Goal: Participate in discussion: Engage in conversation with other users on a specific topic

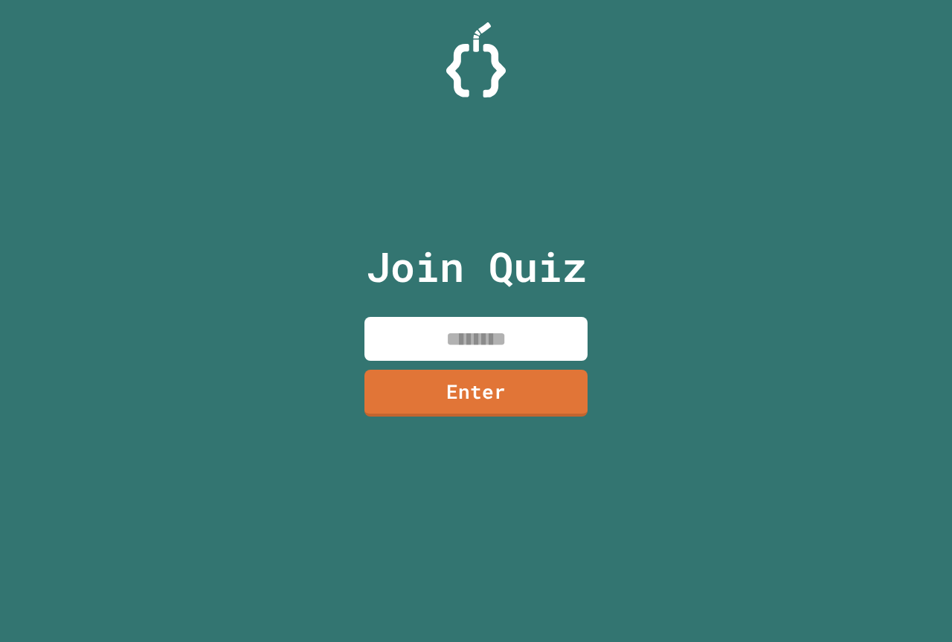
drag, startPoint x: 529, startPoint y: 342, endPoint x: 530, endPoint y: 327, distance: 15.6
click at [529, 338] on input at bounding box center [475, 339] width 223 height 44
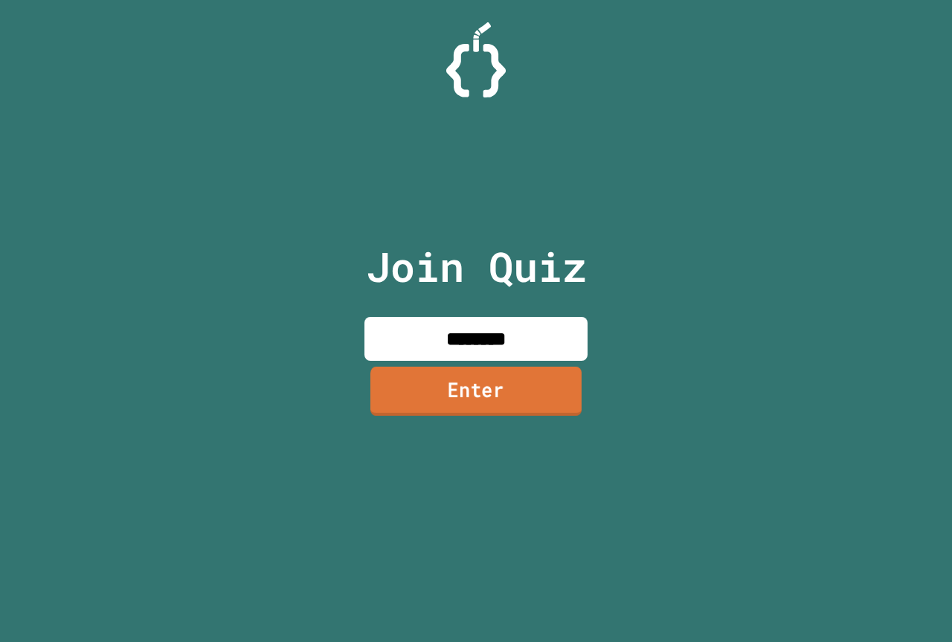
type input "********"
click at [533, 405] on link "Enter" at bounding box center [475, 391] width 211 height 49
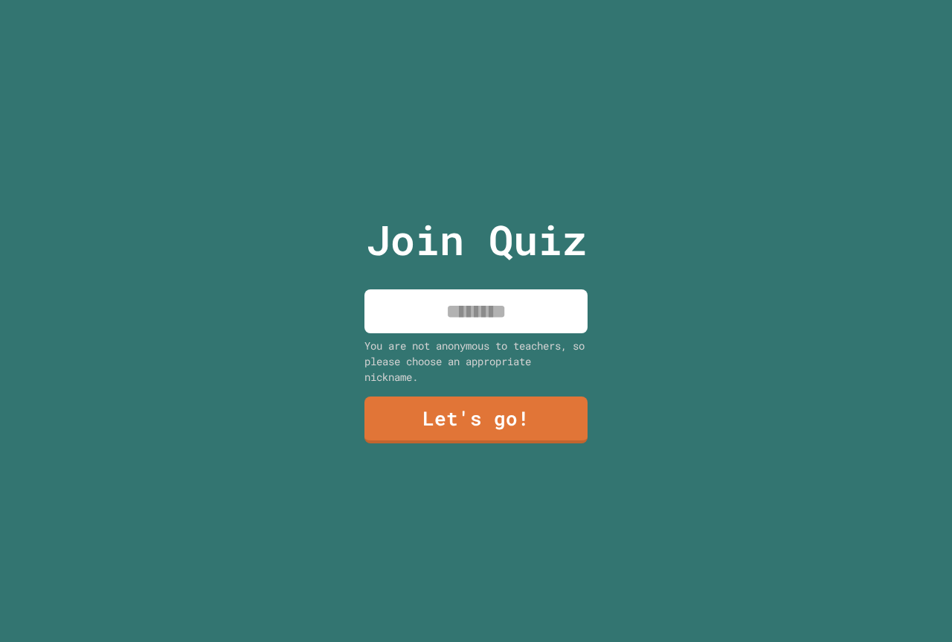
click at [538, 292] on input at bounding box center [475, 311] width 223 height 44
type input "**********"
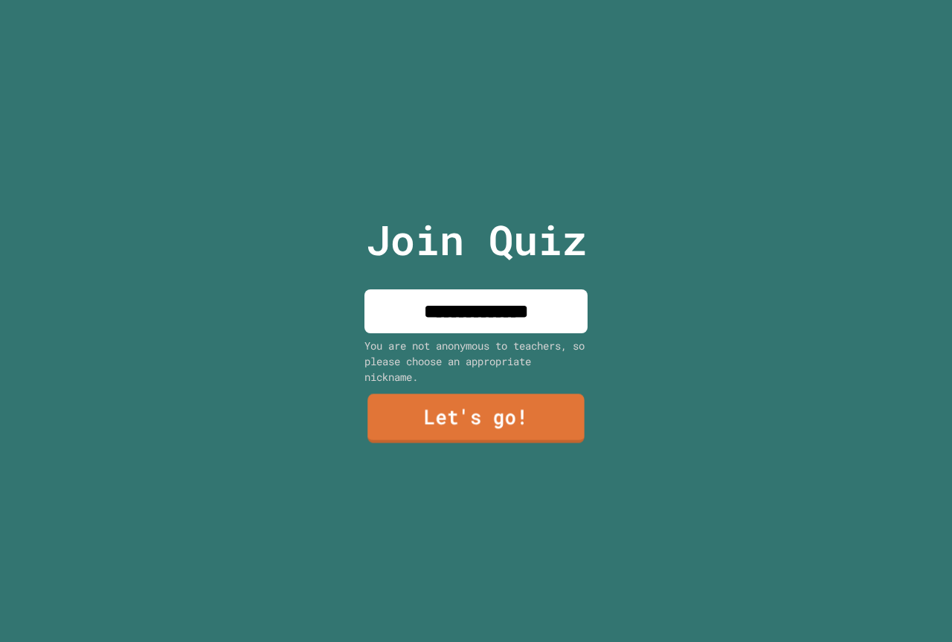
click at [510, 417] on link "Let's go!" at bounding box center [475, 418] width 216 height 49
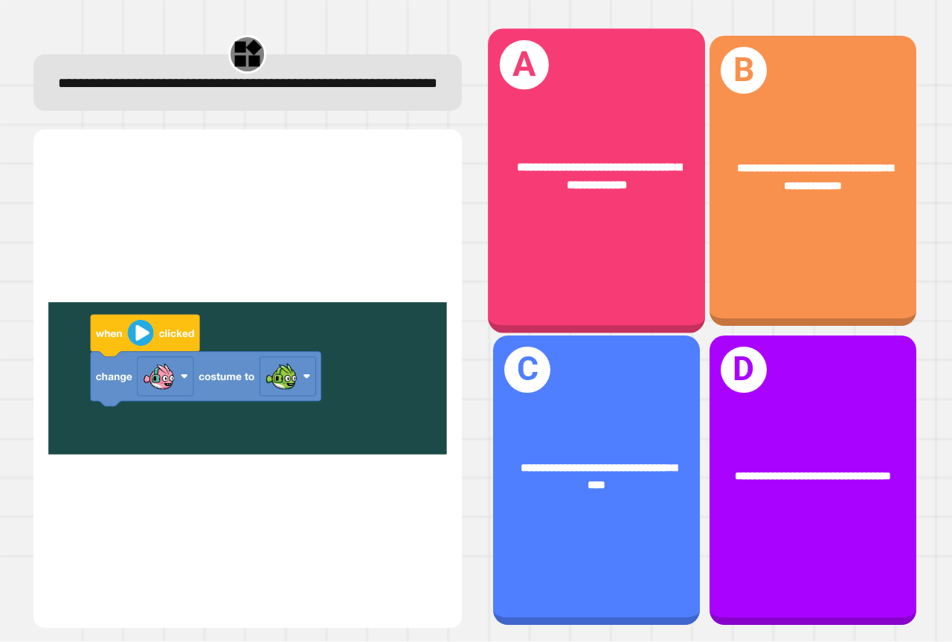
click at [584, 225] on div "**********" at bounding box center [596, 181] width 217 height 304
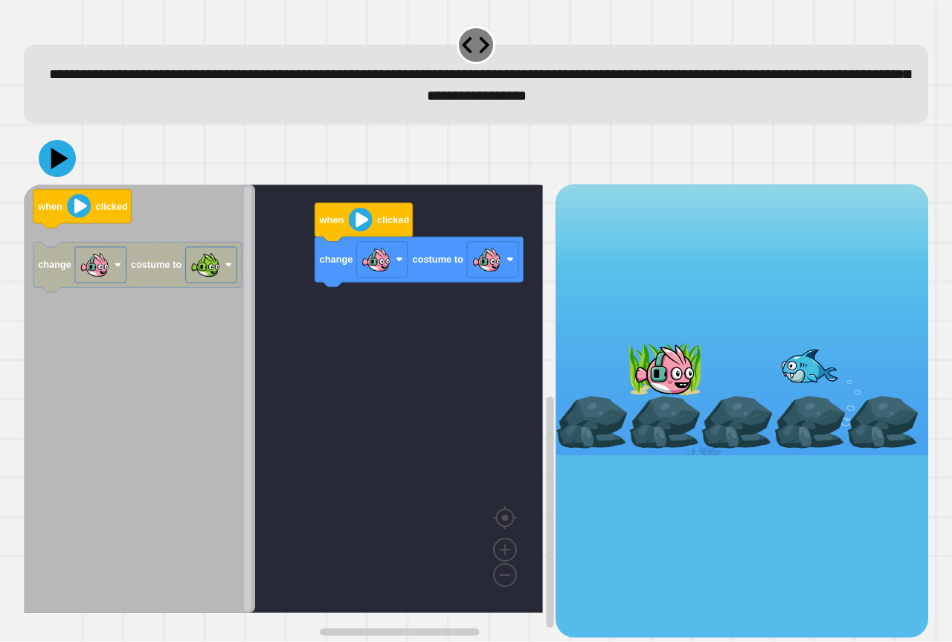
click at [218, 312] on icon "when clicked change costume to" at bounding box center [139, 398] width 231 height 428
click at [138, 277] on g "change costume to" at bounding box center [137, 267] width 208 height 50
click at [213, 290] on g "when clicked change costume to" at bounding box center [137, 241] width 208 height 103
click at [237, 281] on g "Blockly Workspace" at bounding box center [211, 265] width 51 height 36
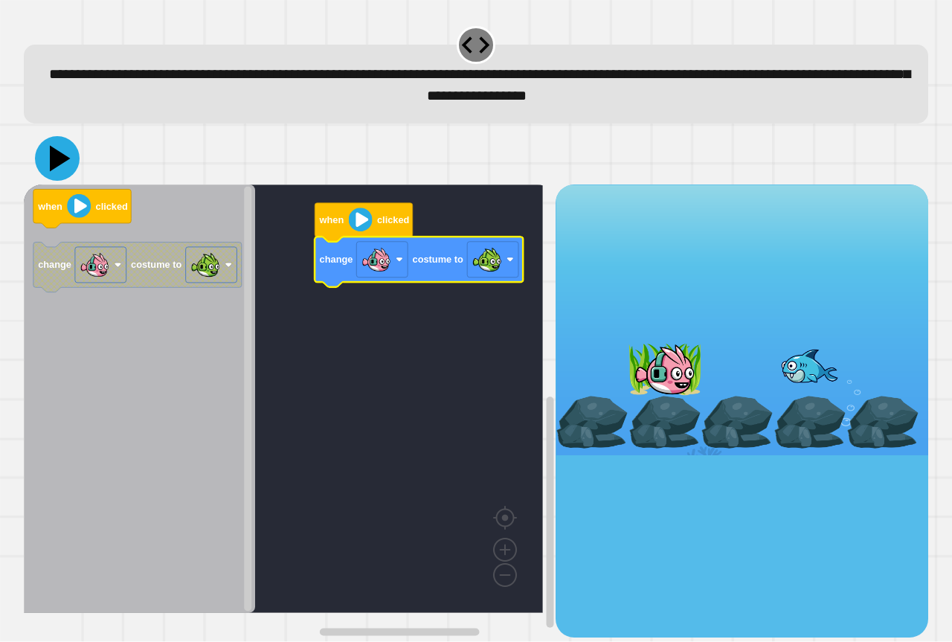
click at [67, 167] on icon at bounding box center [57, 158] width 45 height 45
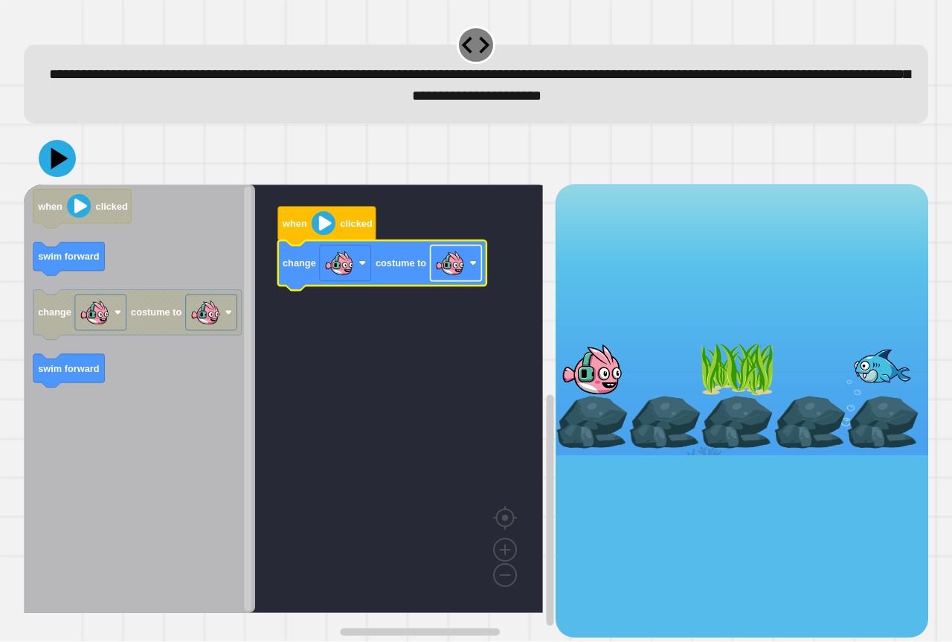
click at [454, 269] on image "Blockly Workspace" at bounding box center [450, 263] width 30 height 30
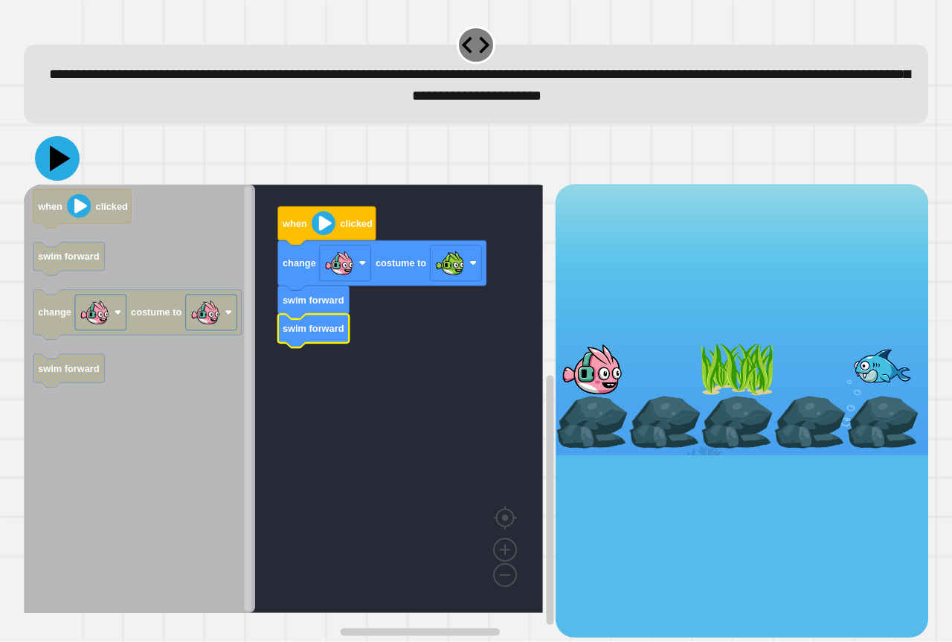
click at [61, 173] on icon at bounding box center [57, 158] width 45 height 45
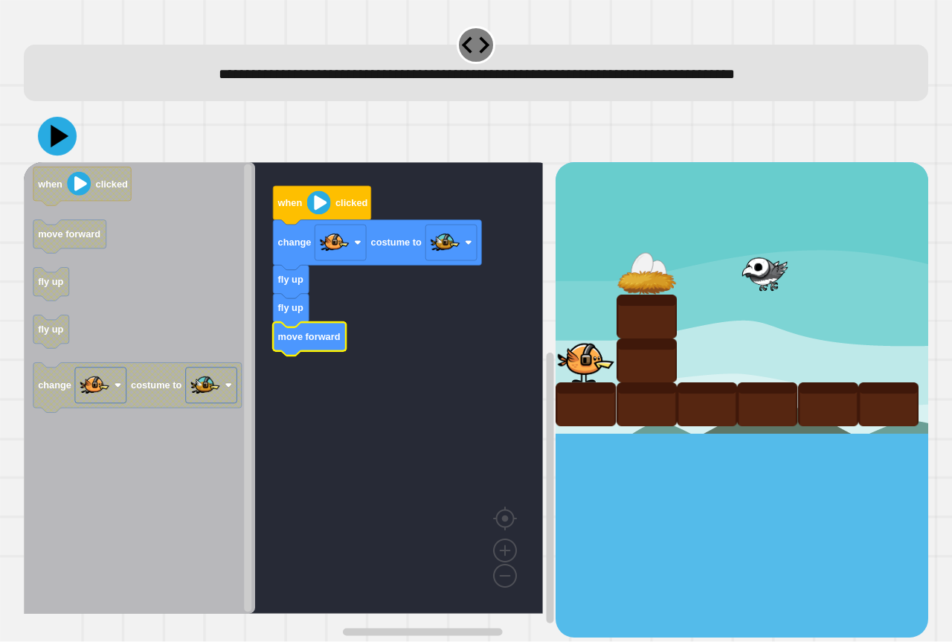
click at [68, 147] on icon at bounding box center [57, 136] width 39 height 39
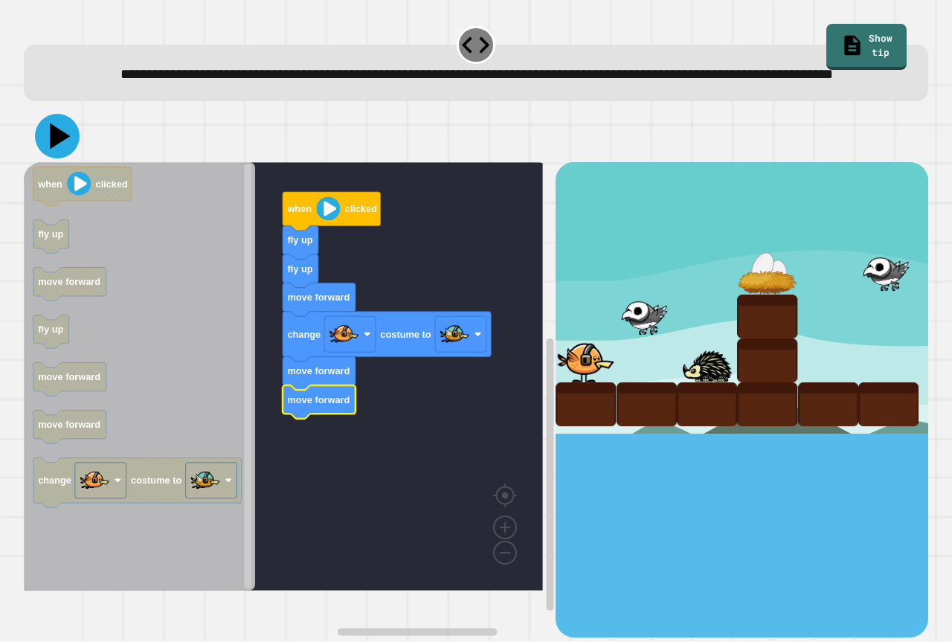
click at [60, 158] on icon at bounding box center [57, 136] width 45 height 45
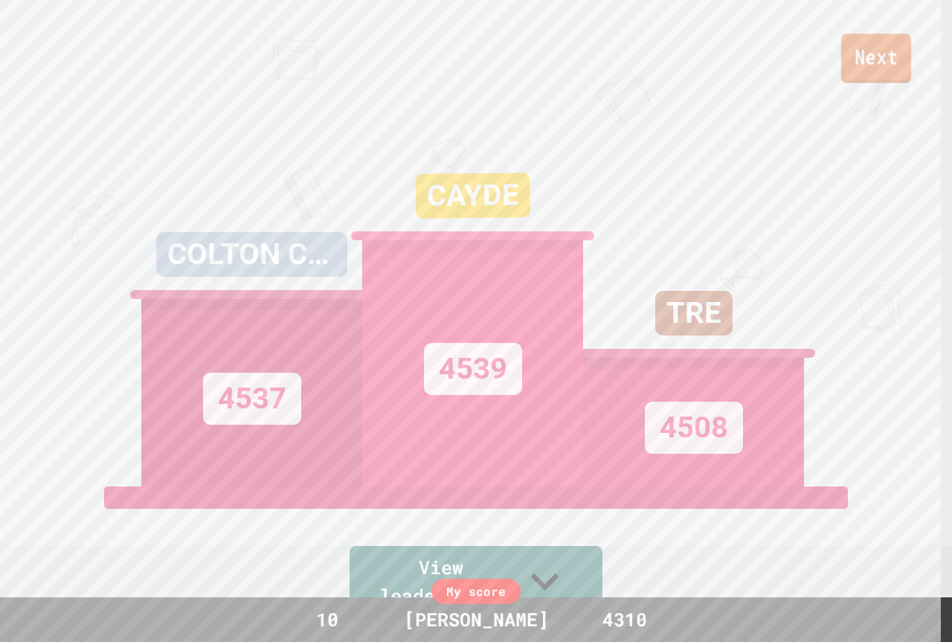
click at [864, 72] on link "Next" at bounding box center [876, 57] width 70 height 49
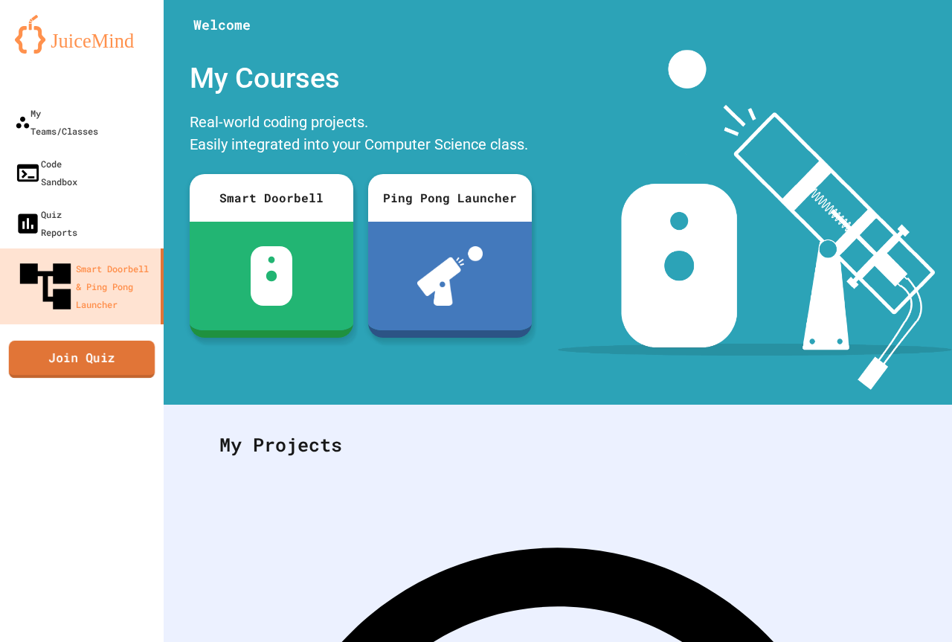
click at [51, 341] on link "Join Quiz" at bounding box center [82, 359] width 146 height 37
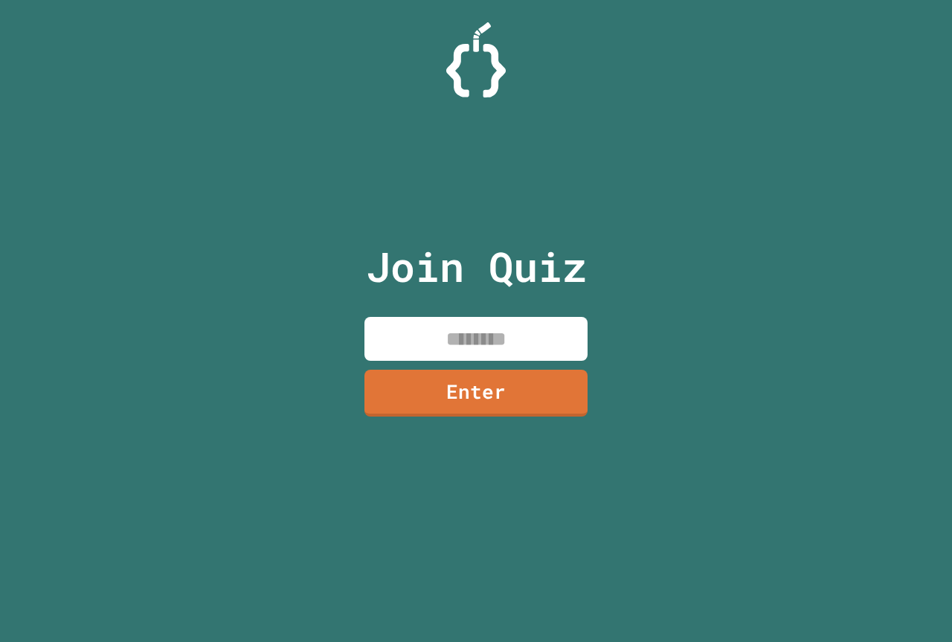
click at [482, 340] on input at bounding box center [475, 339] width 223 height 44
type input "********"
click at [464, 386] on link "Enter" at bounding box center [476, 391] width 220 height 49
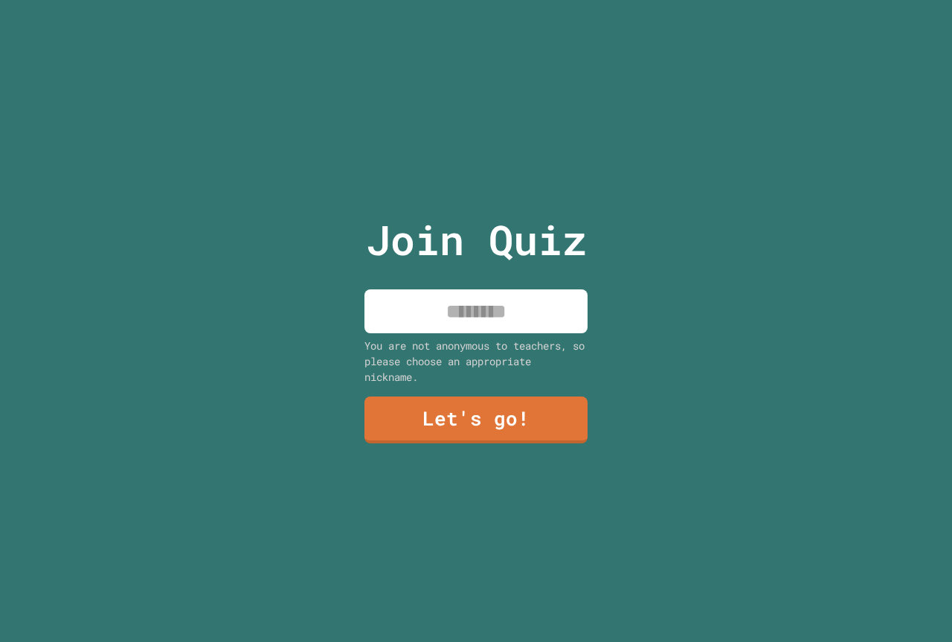
click at [504, 313] on input at bounding box center [475, 311] width 223 height 44
type input "**********"
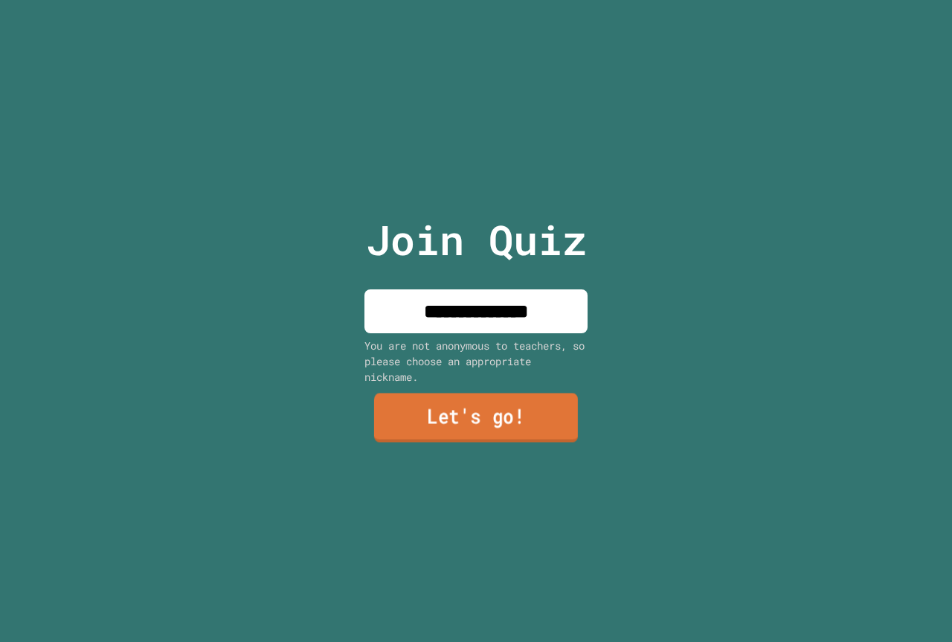
click at [493, 422] on link "Let's go!" at bounding box center [476, 417] width 204 height 49
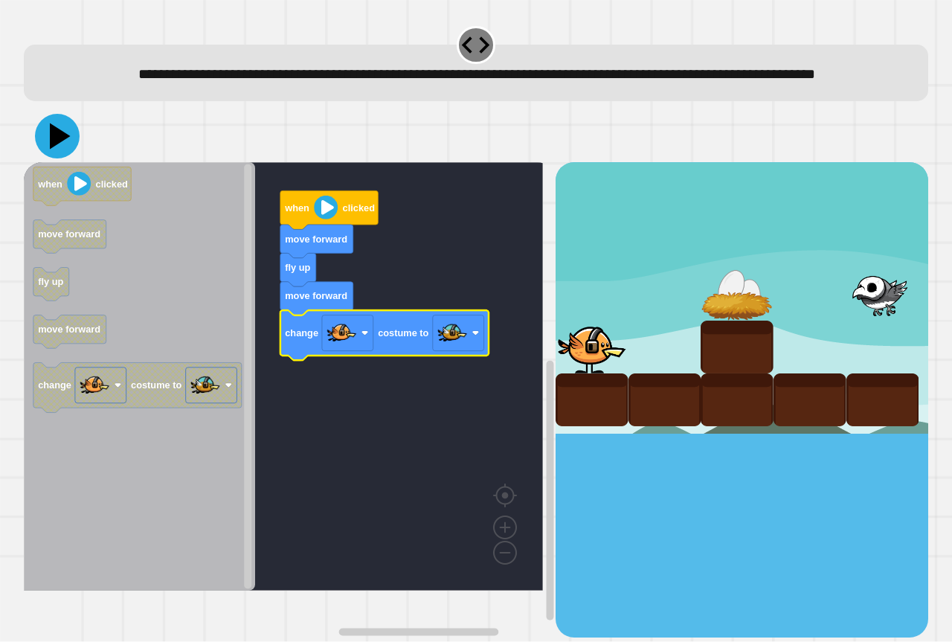
click at [59, 153] on icon at bounding box center [57, 136] width 45 height 45
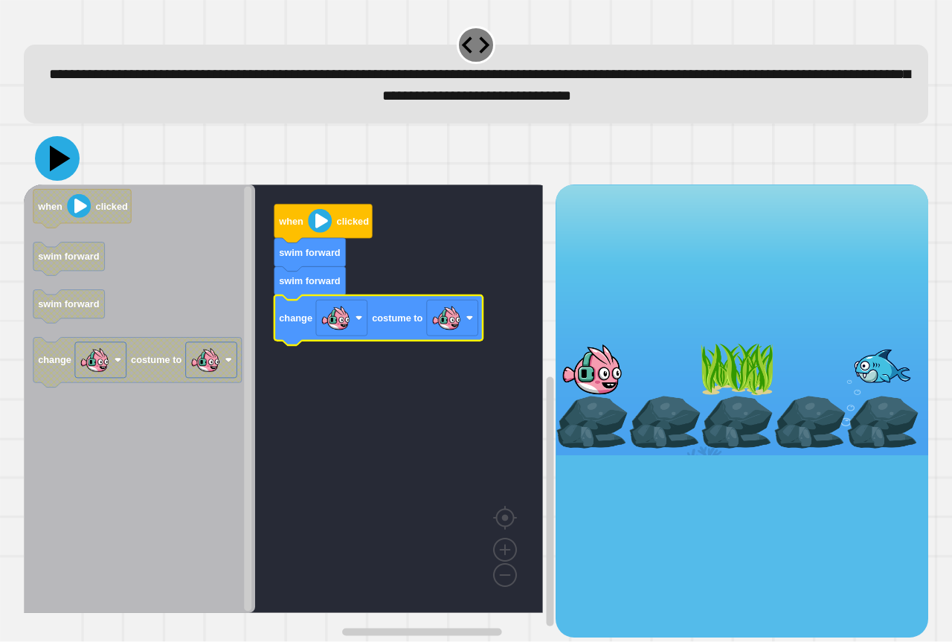
click at [62, 169] on icon at bounding box center [57, 158] width 45 height 45
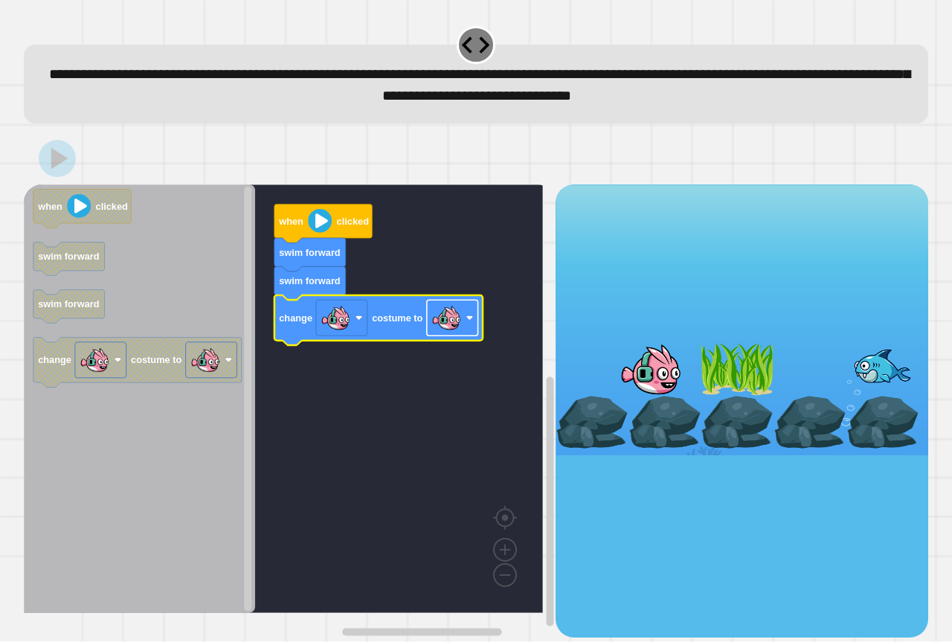
click at [457, 323] on image "Blockly Workspace" at bounding box center [446, 318] width 30 height 30
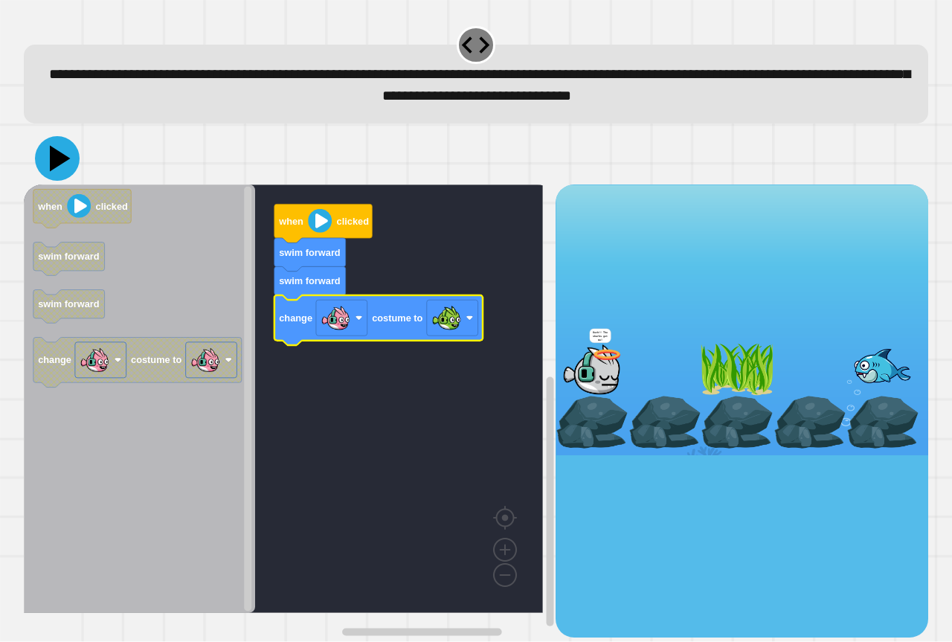
click at [60, 170] on icon at bounding box center [57, 158] width 45 height 45
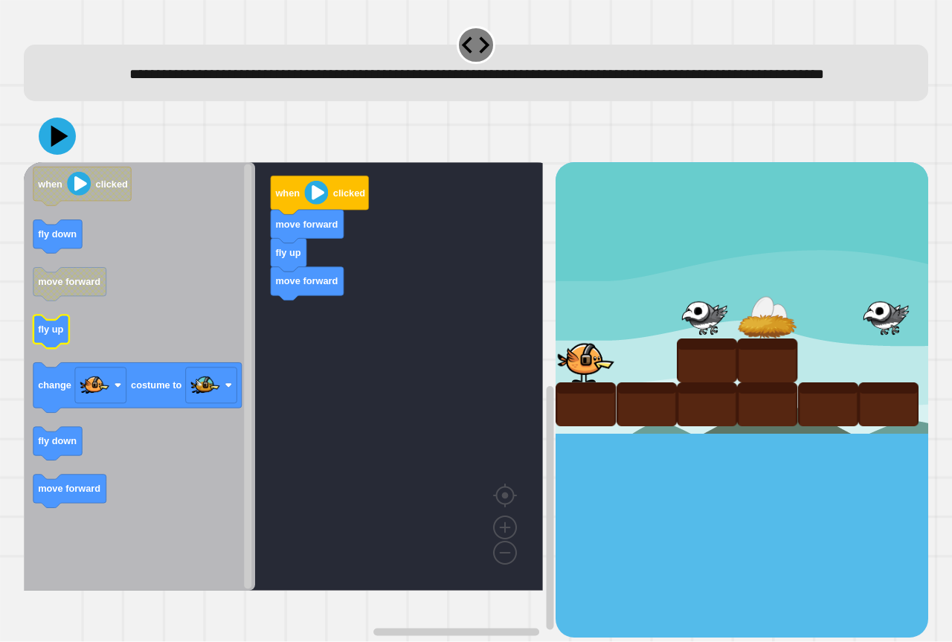
click at [50, 335] on text "fly up" at bounding box center [50, 329] width 25 height 11
click at [120, 473] on icon "Blockly Workspace" at bounding box center [139, 376] width 231 height 428
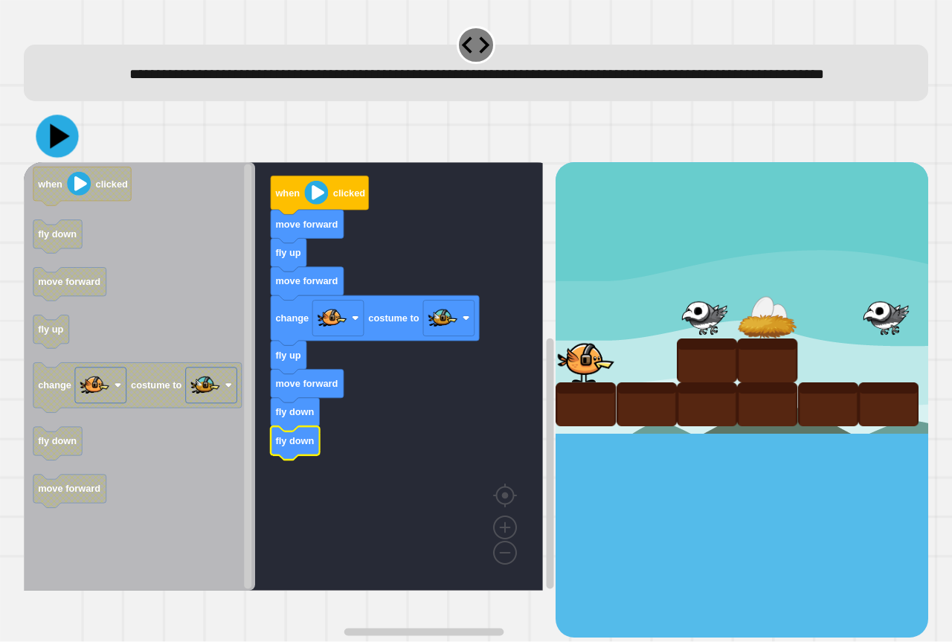
click at [59, 149] on icon at bounding box center [59, 136] width 19 height 25
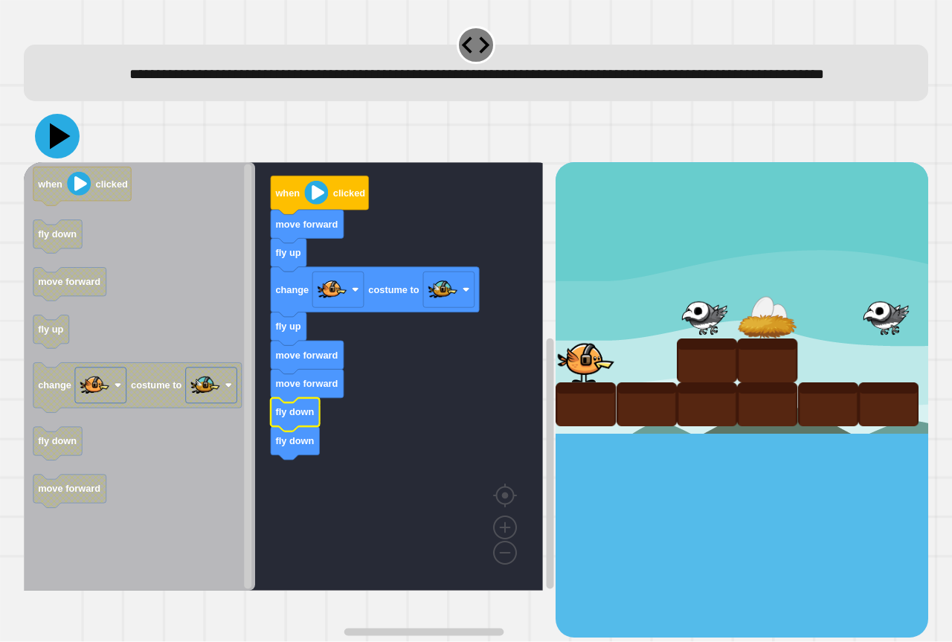
click at [73, 158] on icon at bounding box center [57, 136] width 45 height 45
click at [51, 150] on icon at bounding box center [60, 136] width 21 height 26
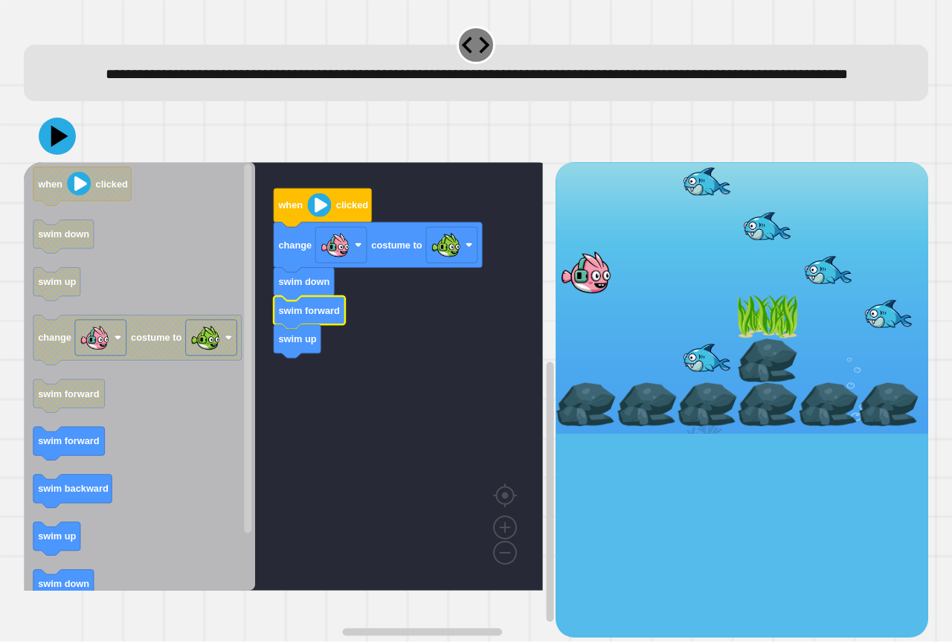
click at [294, 385] on rect "Blockly Workspace" at bounding box center [283, 376] width 519 height 428
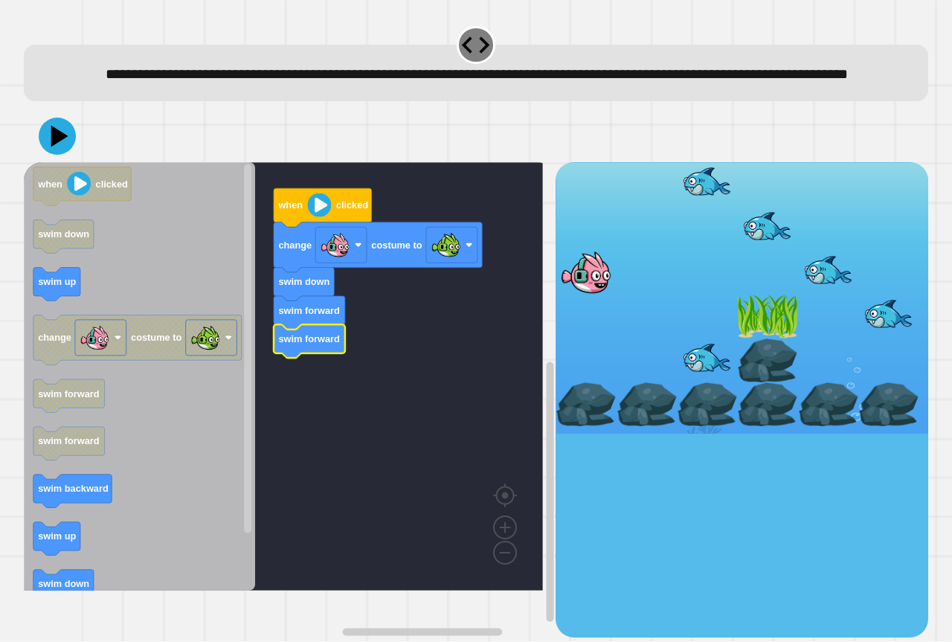
click at [55, 162] on div at bounding box center [476, 136] width 904 height 52
click at [56, 158] on icon at bounding box center [57, 136] width 45 height 45
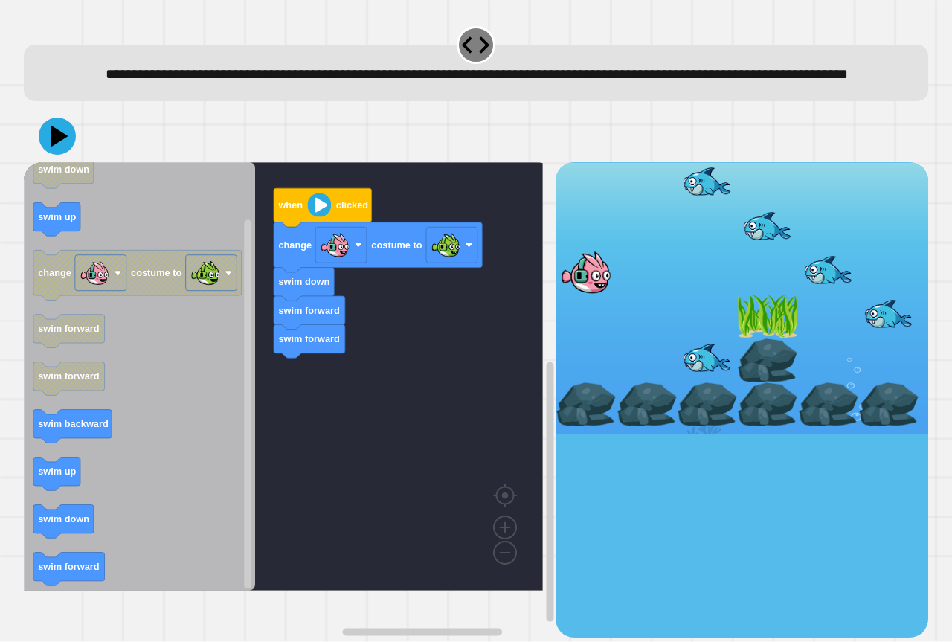
click at [96, 524] on icon "when clicked swim down swim up change costume to swim forward swim forward swim…" at bounding box center [139, 376] width 231 height 428
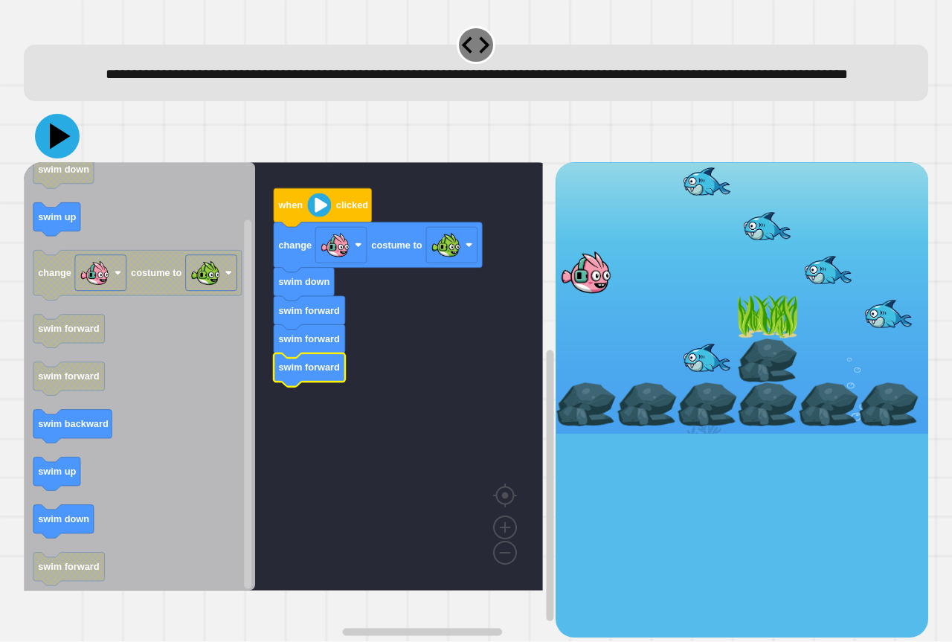
click at [57, 158] on icon at bounding box center [57, 136] width 45 height 45
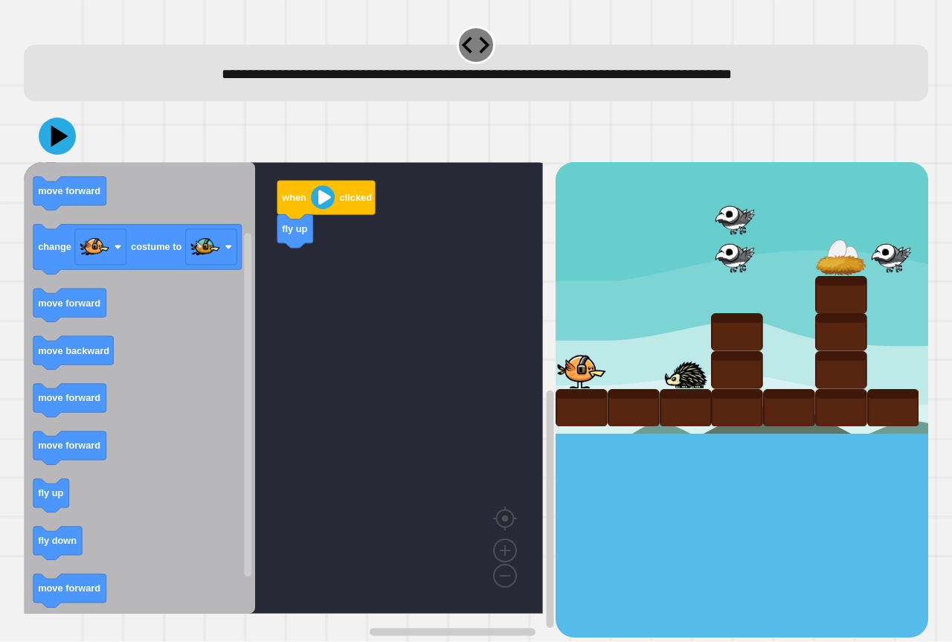
click at [265, 500] on div "when clicked fly up when clicked fly up move forward change costume to move for…" at bounding box center [290, 399] width 532 height 475
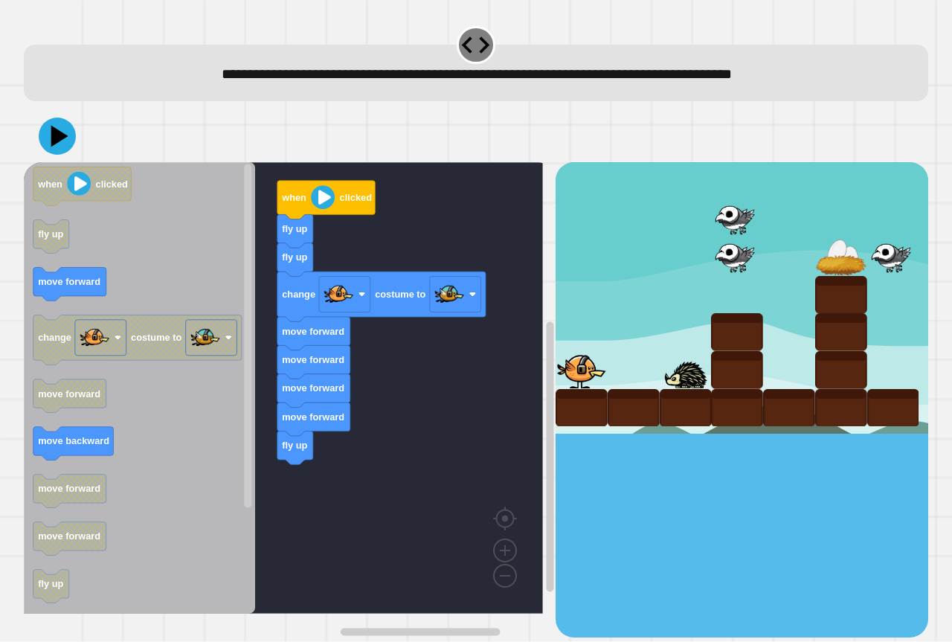
click at [302, 436] on div "when clicked fly up fly up change costume to move forward move forward move for…" at bounding box center [290, 399] width 532 height 475
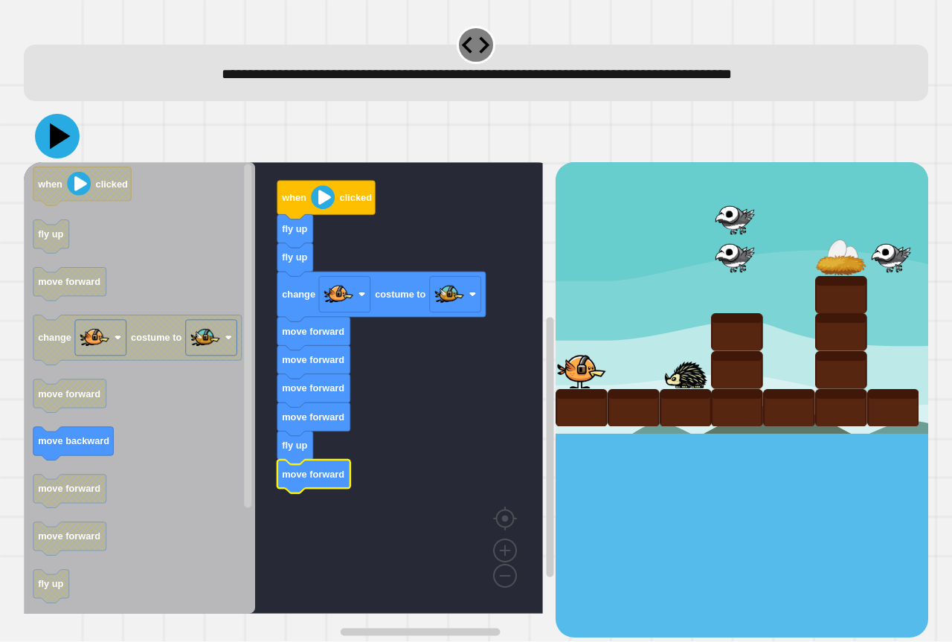
click at [60, 127] on icon at bounding box center [57, 136] width 45 height 45
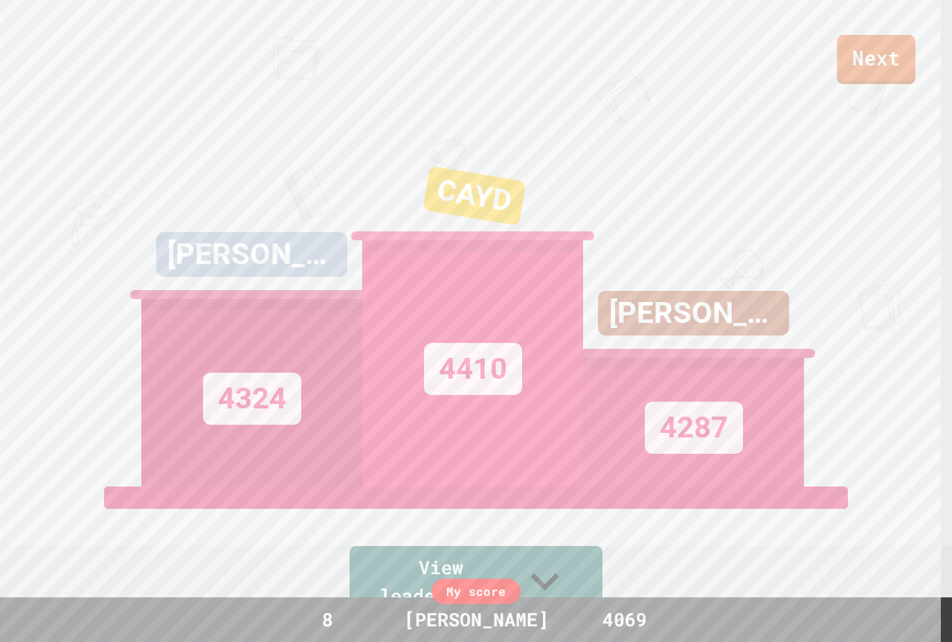
click at [895, 66] on link "Next" at bounding box center [876, 59] width 78 height 49
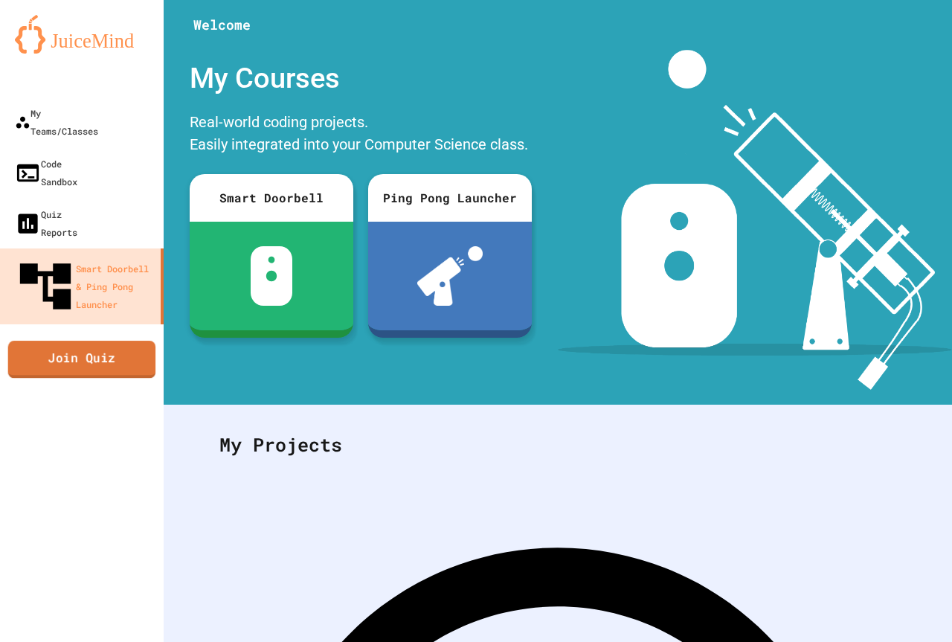
click at [58, 341] on link "Join Quiz" at bounding box center [82, 359] width 148 height 37
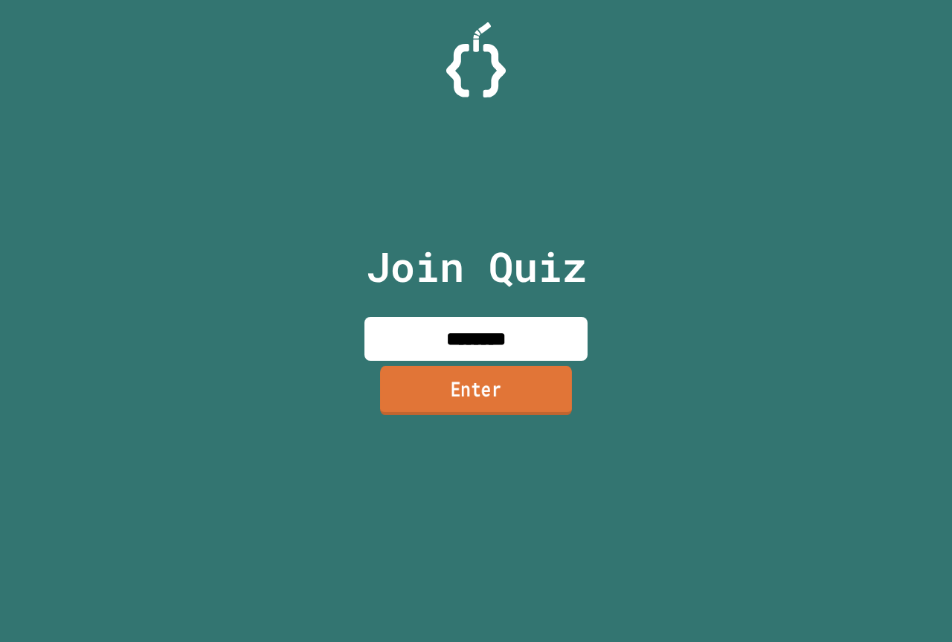
type input "********"
click at [533, 408] on link "Enter" at bounding box center [476, 390] width 192 height 49
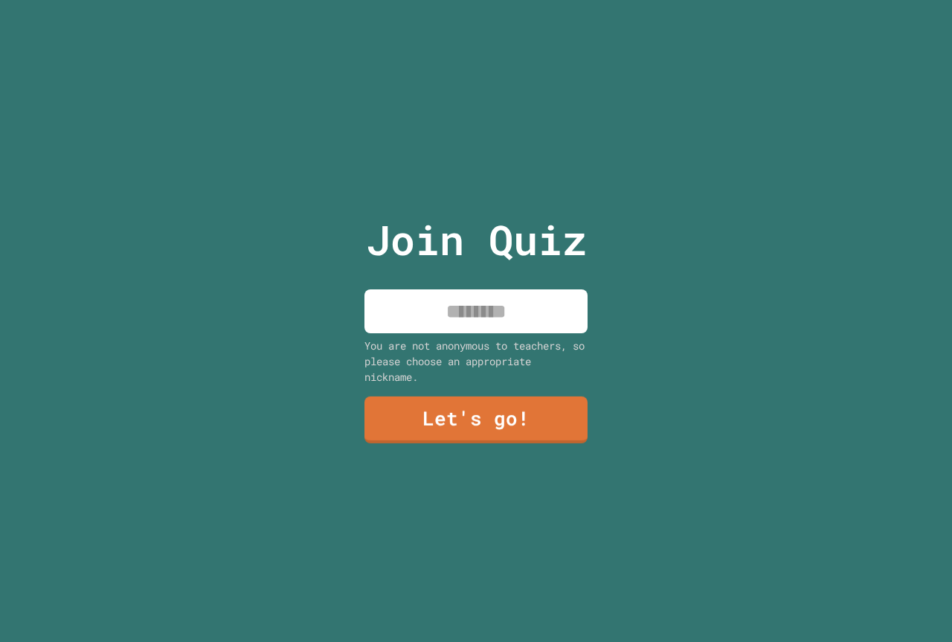
click at [499, 313] on input at bounding box center [475, 311] width 223 height 44
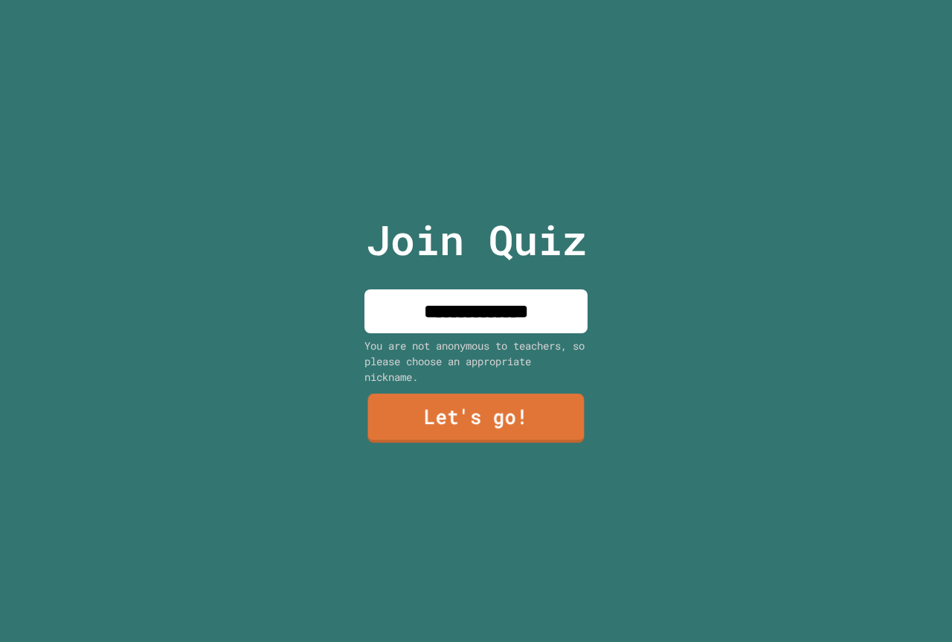
type input "**********"
drag, startPoint x: 505, startPoint y: 405, endPoint x: 498, endPoint y: 404, distance: 7.6
click at [498, 404] on link "Let's go!" at bounding box center [476, 417] width 216 height 49
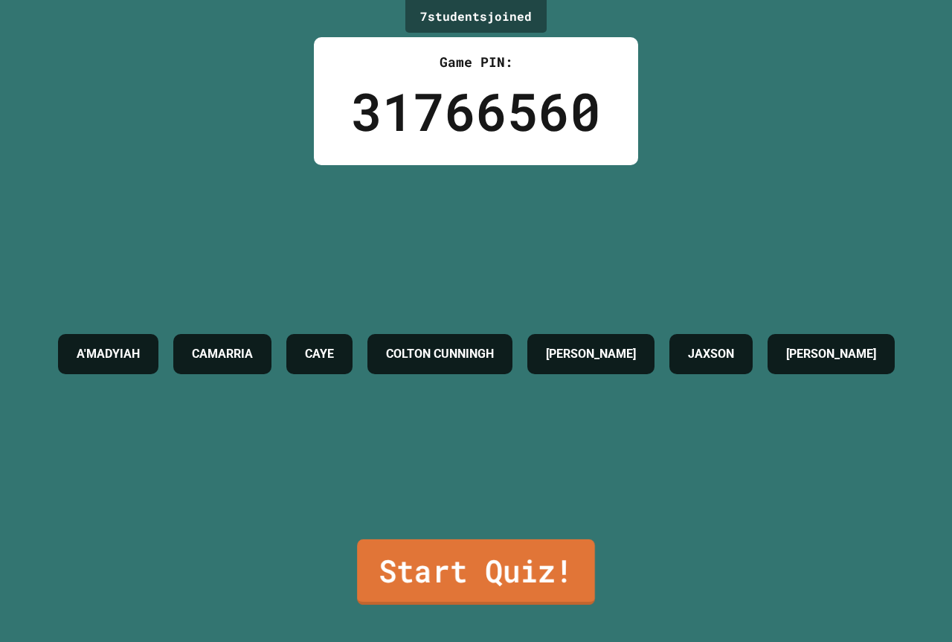
click at [559, 539] on link "Start Quiz!" at bounding box center [476, 571] width 238 height 65
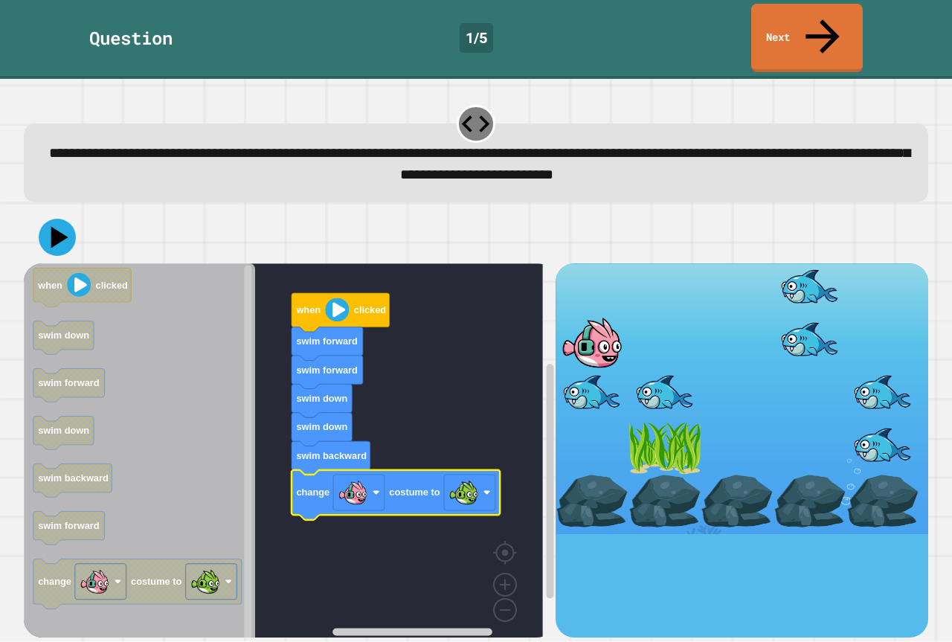
click at [70, 223] on div at bounding box center [476, 237] width 904 height 52
click at [69, 215] on icon at bounding box center [57, 237] width 45 height 45
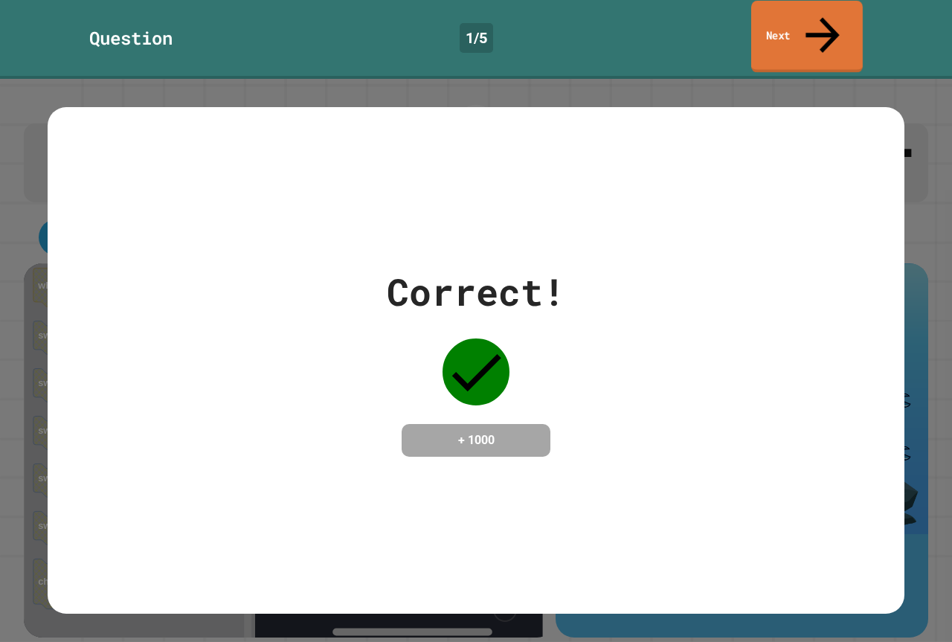
click at [775, 30] on link "Next" at bounding box center [807, 37] width 112 height 72
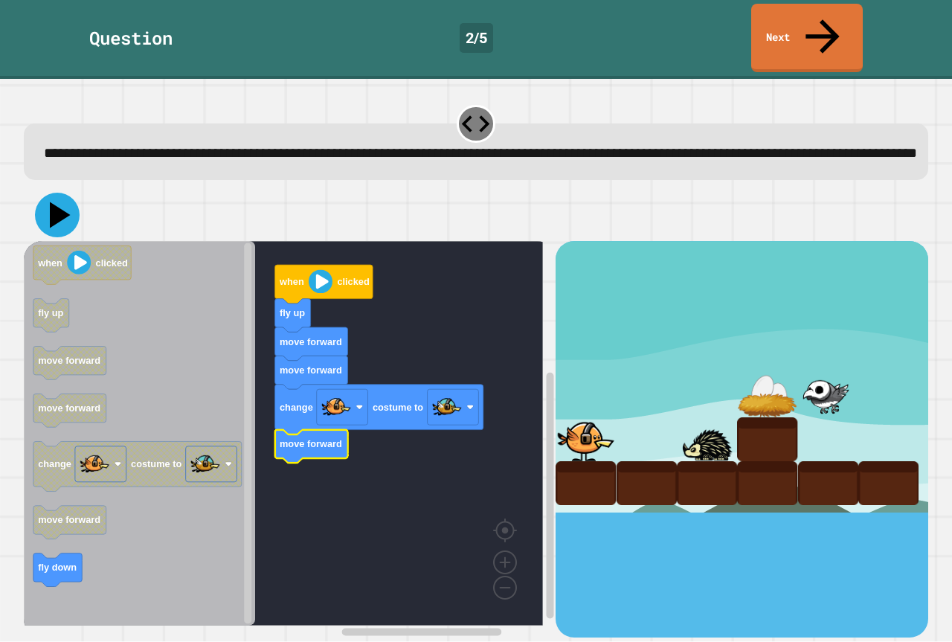
click at [58, 197] on icon at bounding box center [57, 215] width 45 height 45
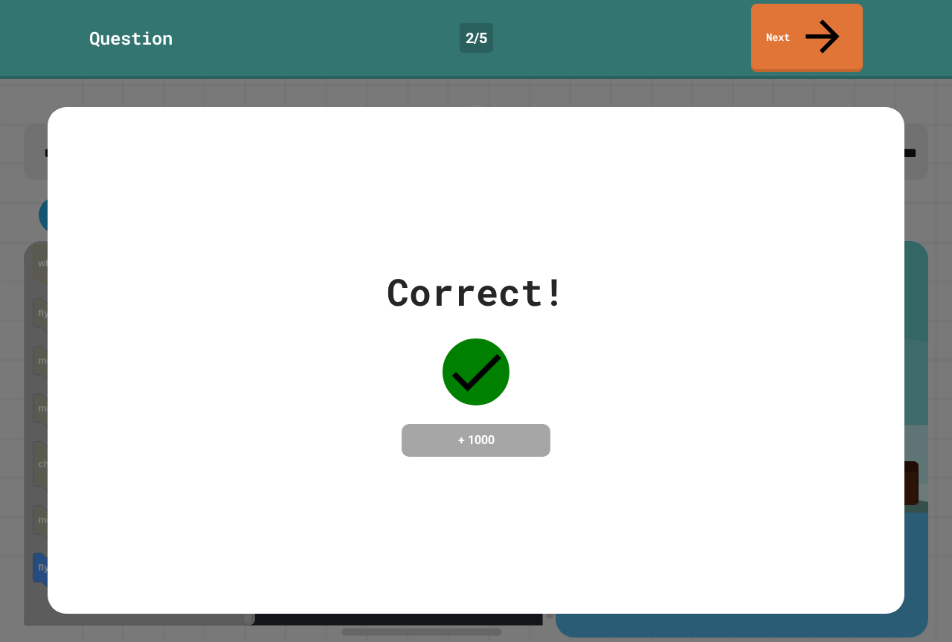
click at [528, 424] on div "+ 1000" at bounding box center [476, 440] width 149 height 33
click at [777, 11] on link "Next" at bounding box center [807, 36] width 112 height 71
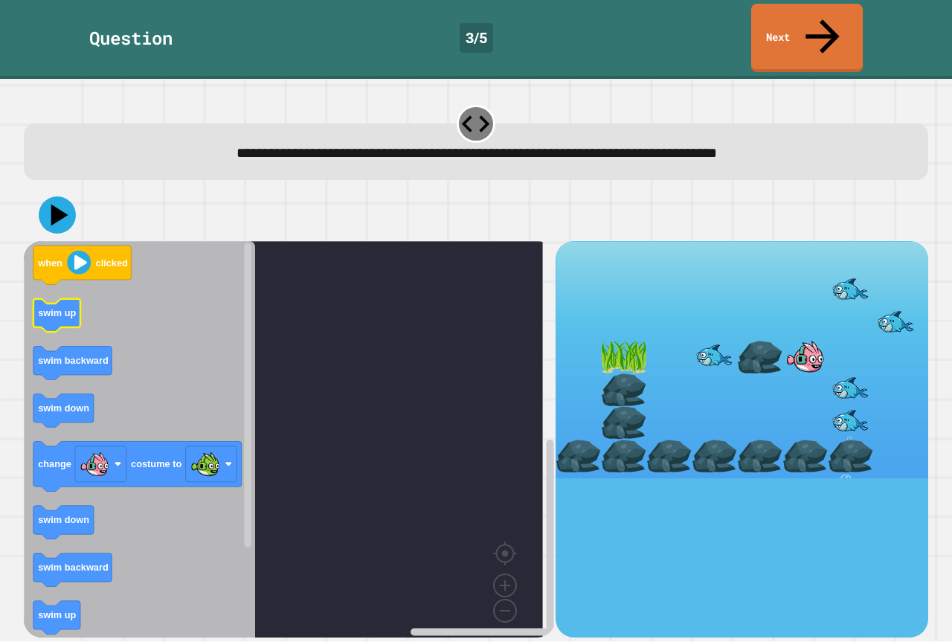
click at [62, 266] on g "when clicked swim up swim backward swim down change costume to swim down swim b…" at bounding box center [137, 511] width 208 height 531
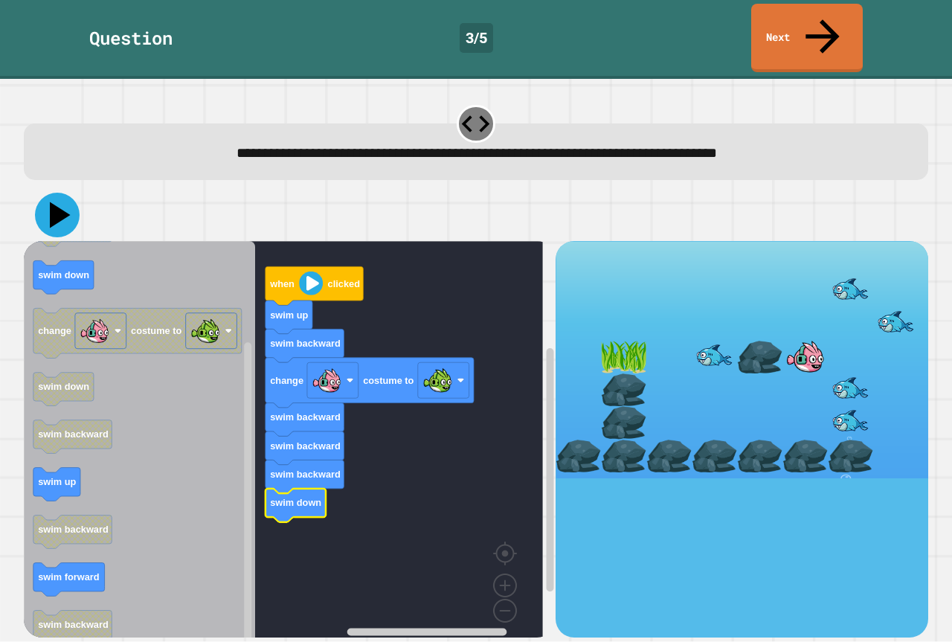
click at [68, 193] on icon at bounding box center [57, 215] width 45 height 45
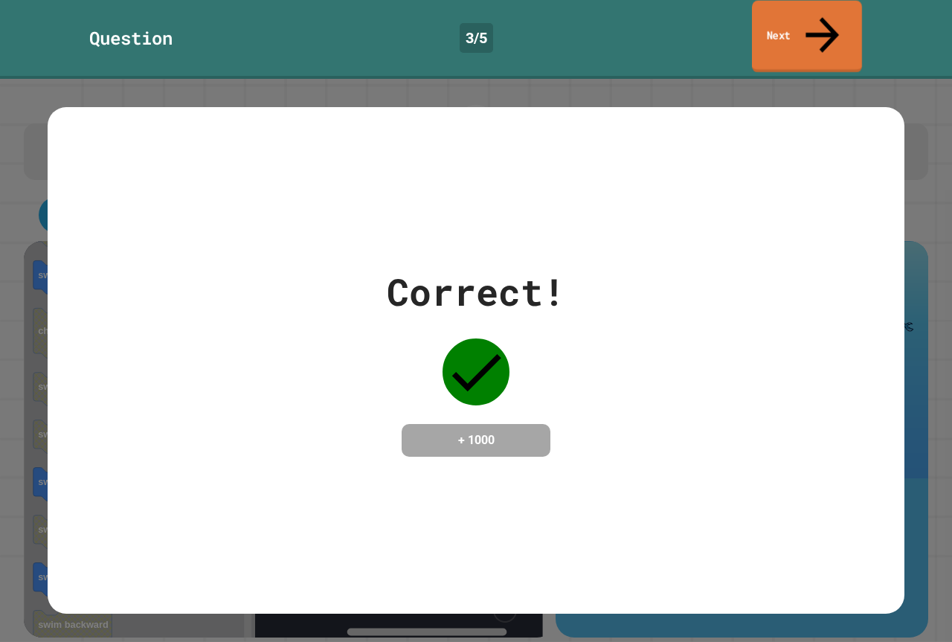
click at [823, 21] on icon at bounding box center [822, 34] width 50 height 53
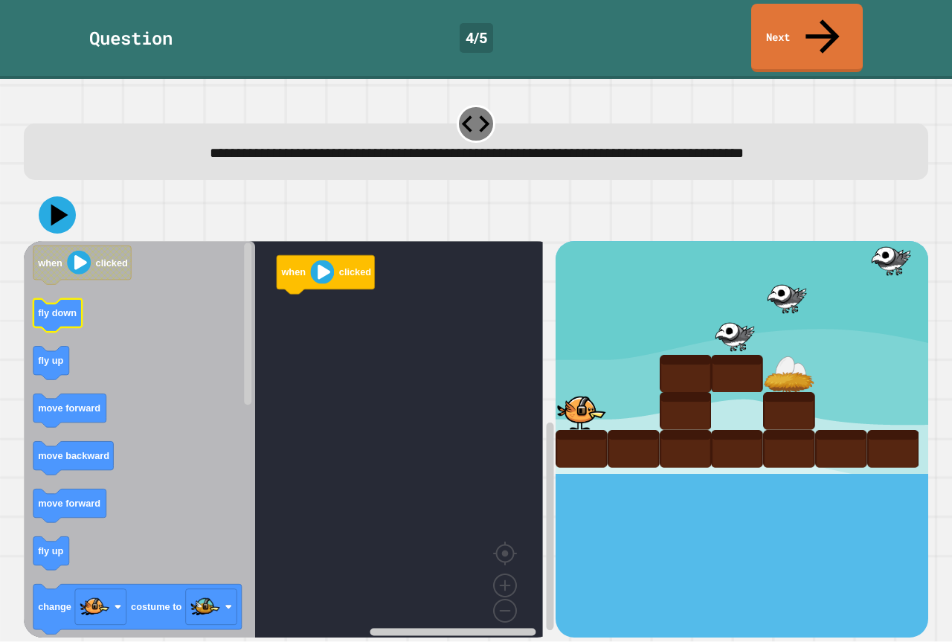
click at [57, 308] on text "fly down" at bounding box center [57, 313] width 39 height 11
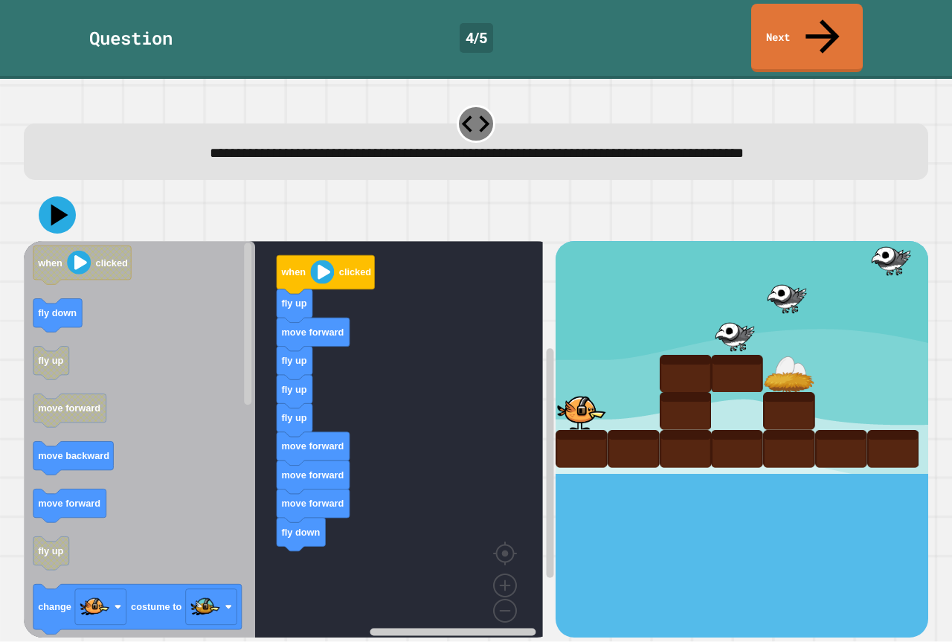
click at [145, 390] on icon "when clicked fly down fly up move forward move backward move forward fly up cha…" at bounding box center [139, 445] width 231 height 408
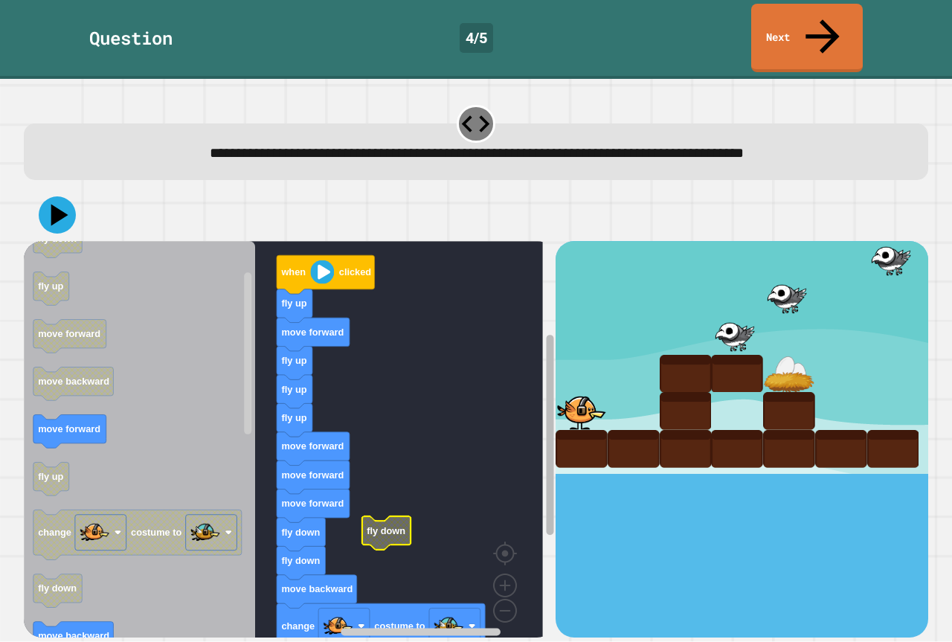
click at [544, 512] on rect "Blockly Workspace" at bounding box center [549, 440] width 11 height 396
click at [473, 480] on rect "Blockly Workspace" at bounding box center [283, 445] width 519 height 408
click at [52, 202] on icon at bounding box center [60, 215] width 21 height 26
click at [74, 386] on icon "Blockly Workspace" at bounding box center [139, 445] width 231 height 408
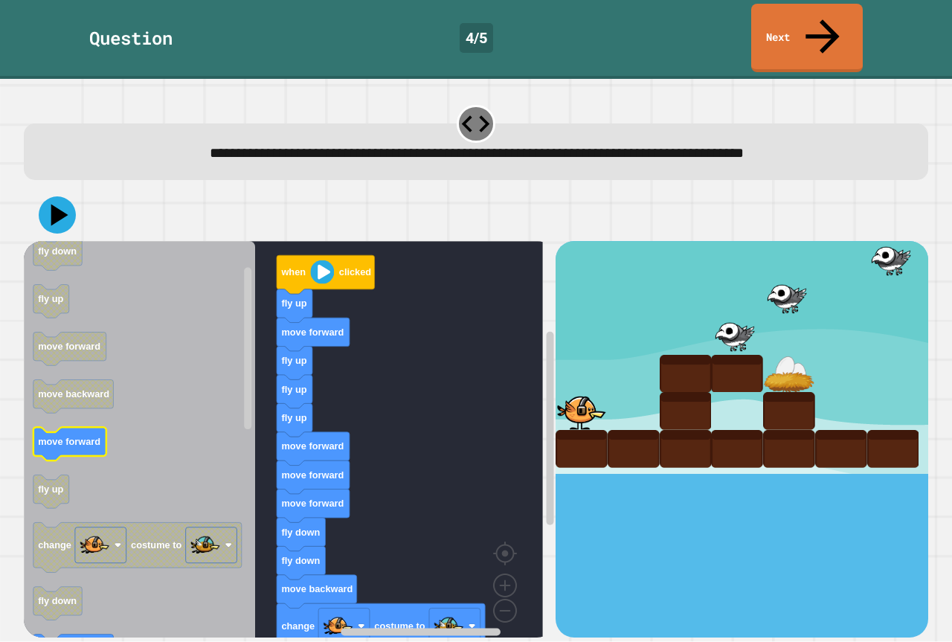
click at [77, 390] on icon "Blockly Workspace" at bounding box center [139, 445] width 231 height 408
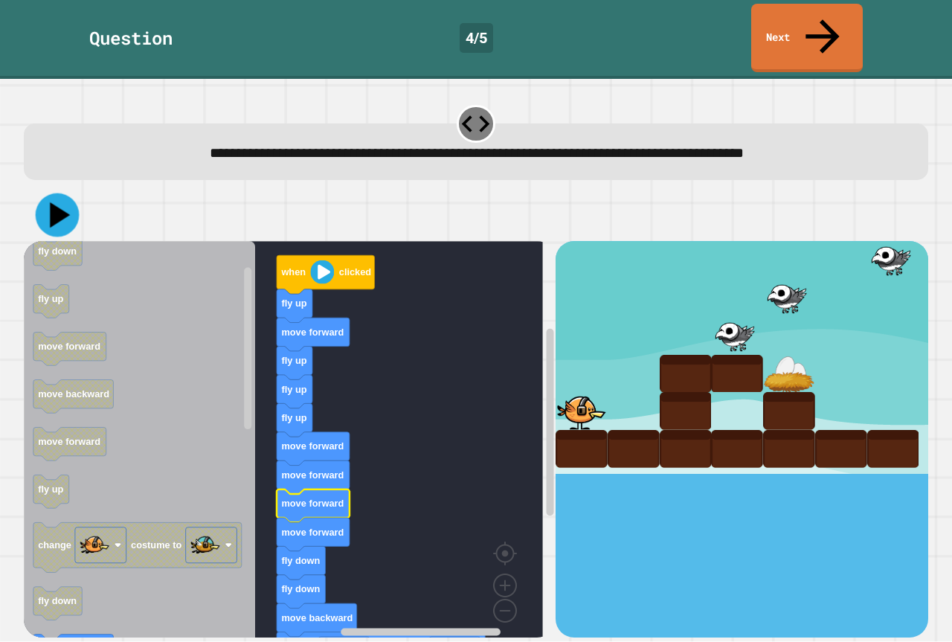
click at [53, 202] on icon at bounding box center [60, 214] width 20 height 25
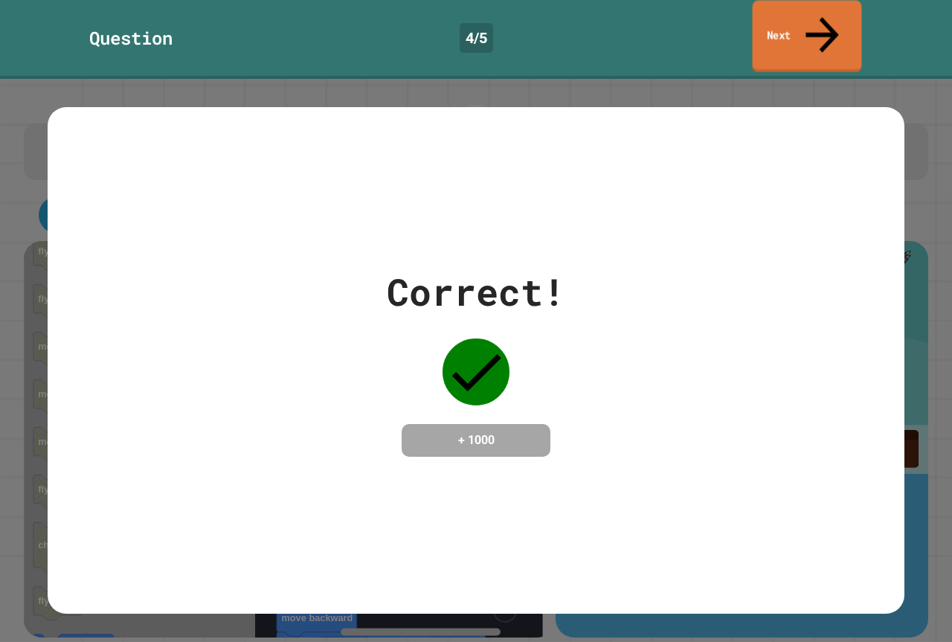
drag, startPoint x: 841, startPoint y: 7, endPoint x: 840, endPoint y: 16, distance: 9.0
click at [840, 12] on link "Next" at bounding box center [807, 37] width 109 height 72
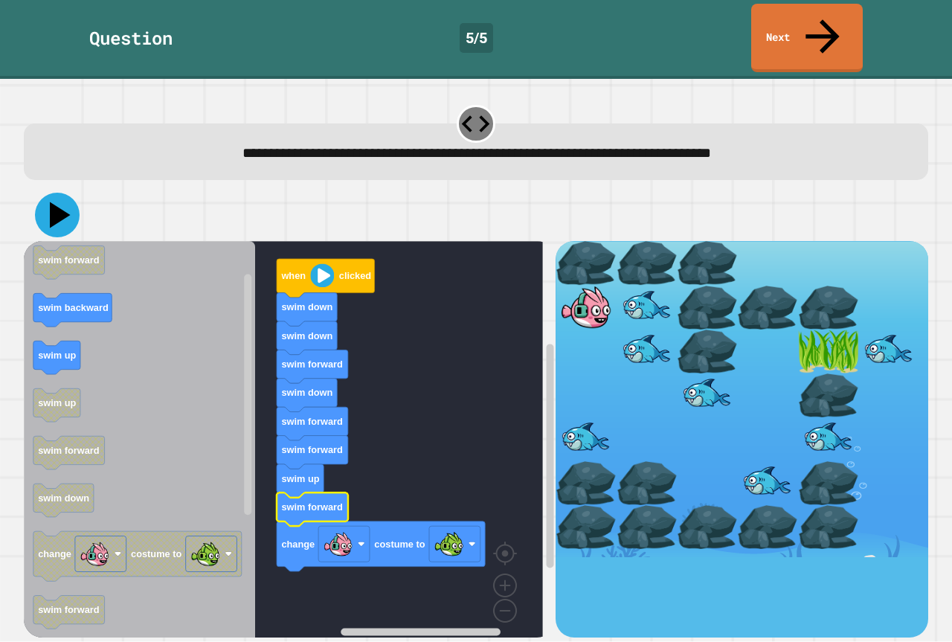
click at [51, 194] on icon at bounding box center [57, 215] width 45 height 45
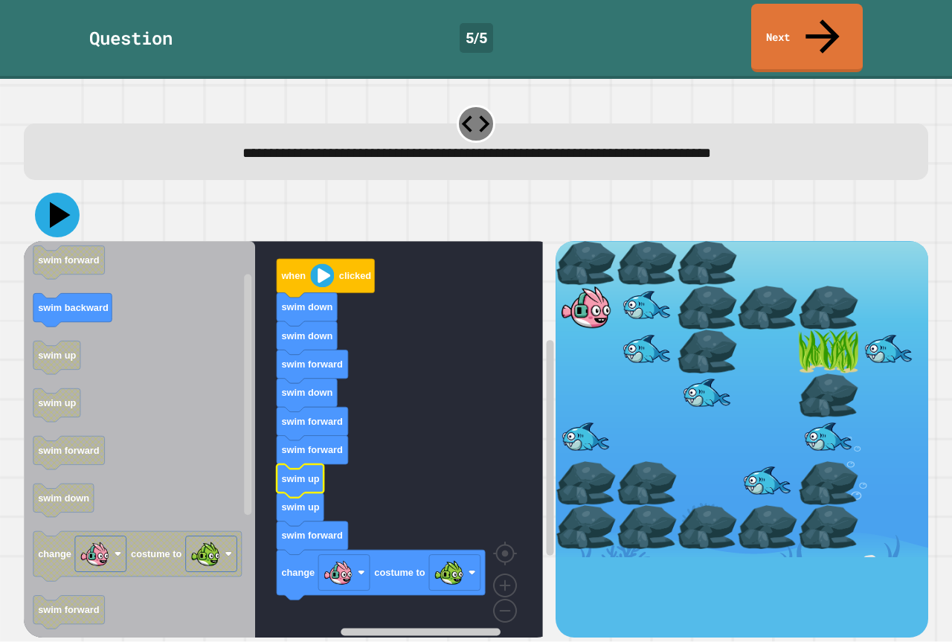
click at [61, 193] on icon at bounding box center [57, 215] width 45 height 45
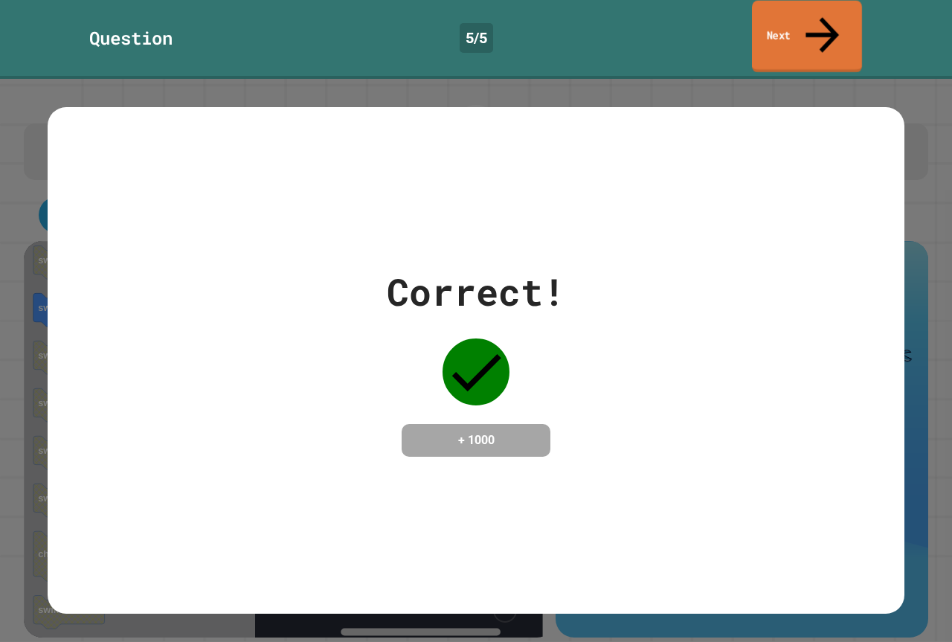
click at [813, 23] on link "Next" at bounding box center [807, 37] width 110 height 72
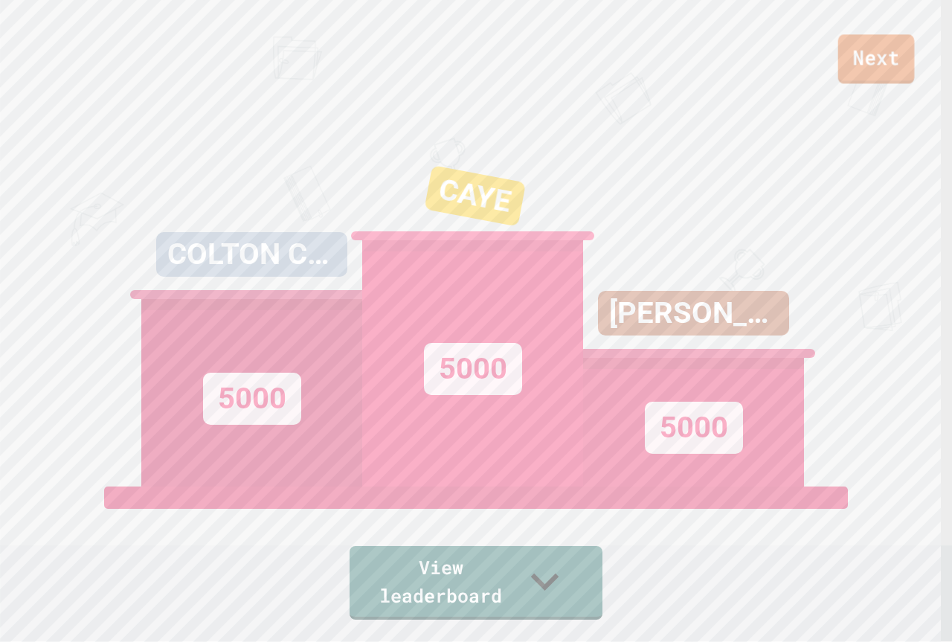
click at [886, 63] on link "Next" at bounding box center [876, 58] width 77 height 49
